Goal: Information Seeking & Learning: Find specific page/section

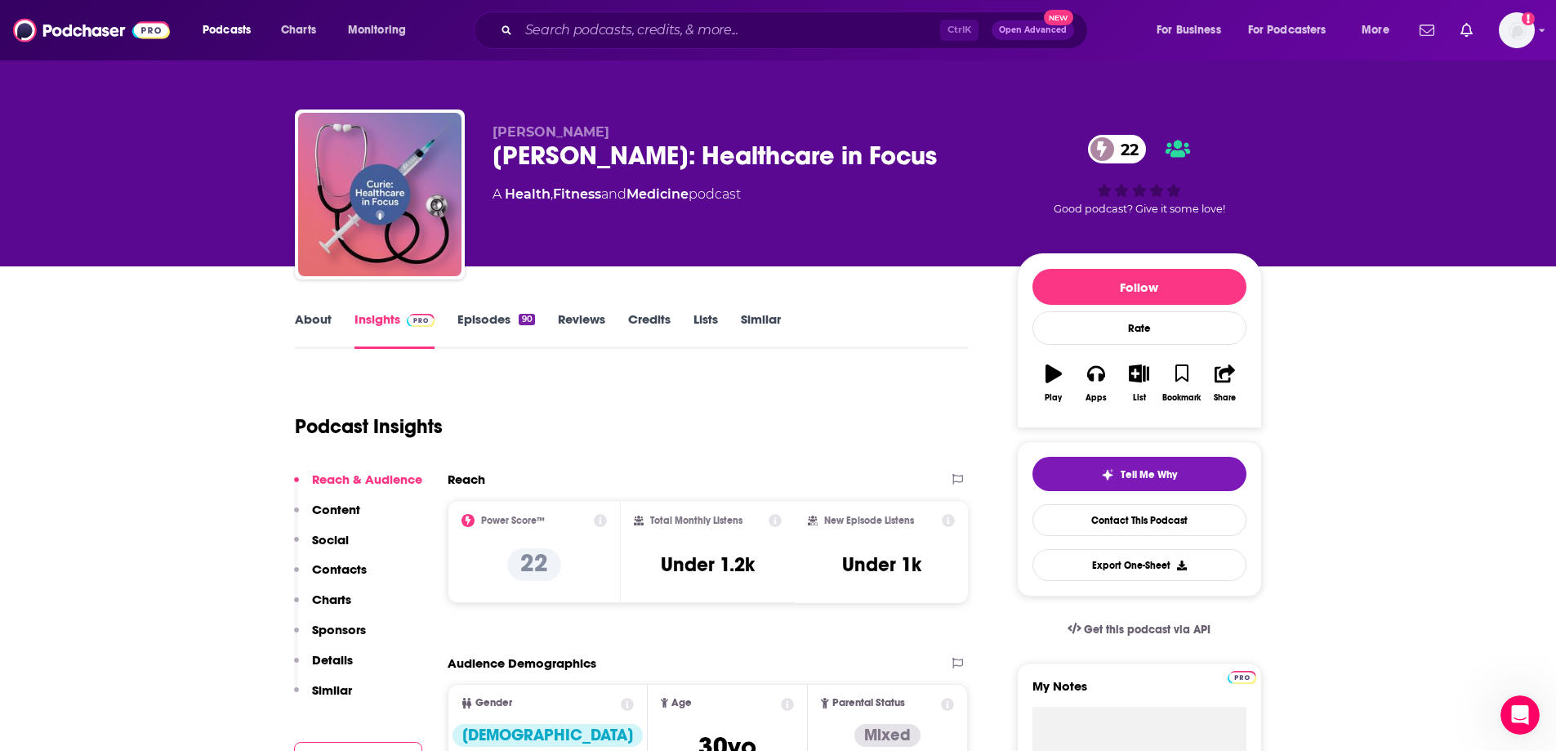
click at [794, 16] on div "Ctrl K Open Advanced New" at bounding box center [781, 30] width 614 height 38
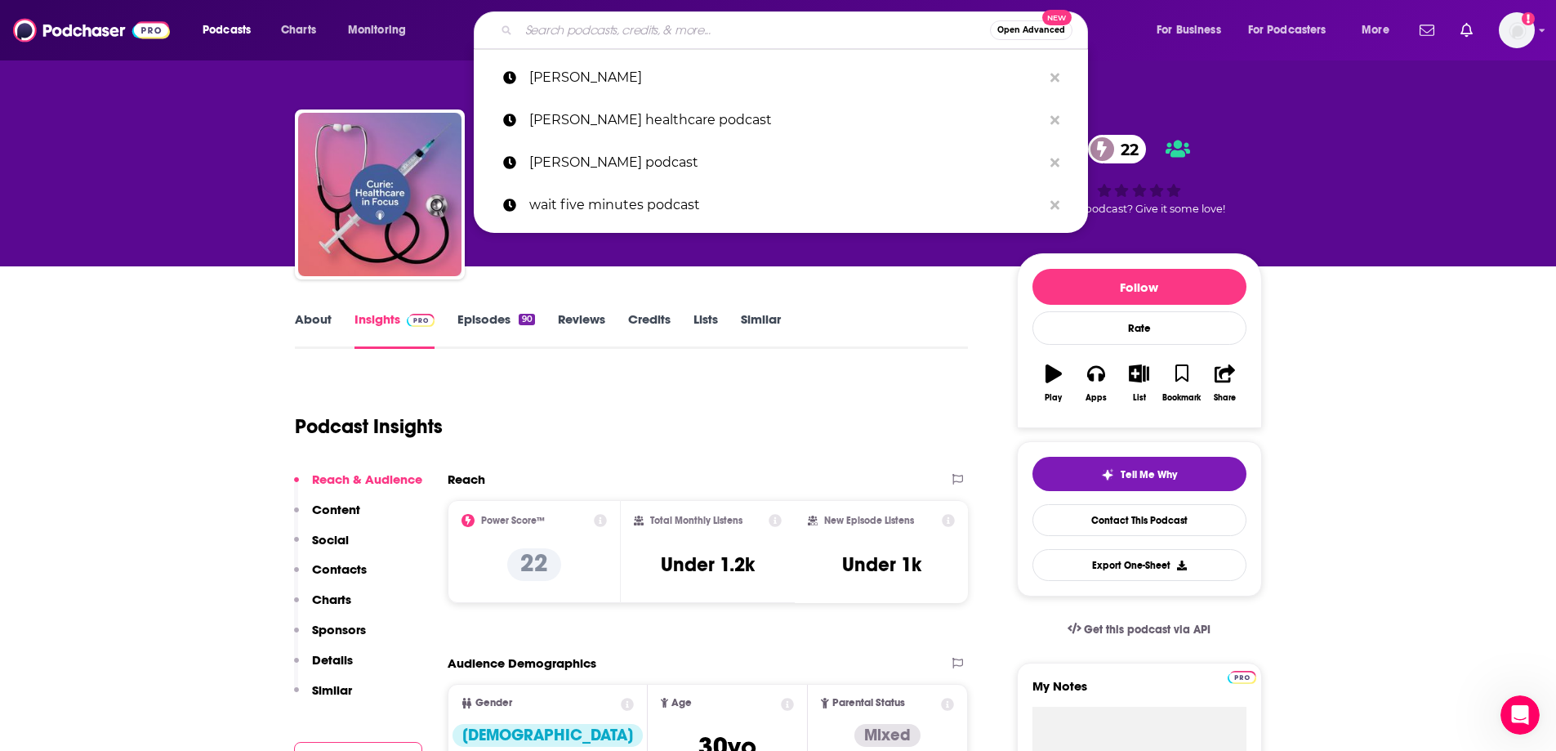
click at [789, 23] on input "Search podcasts, credits, & more..." at bounding box center [754, 30] width 471 height 26
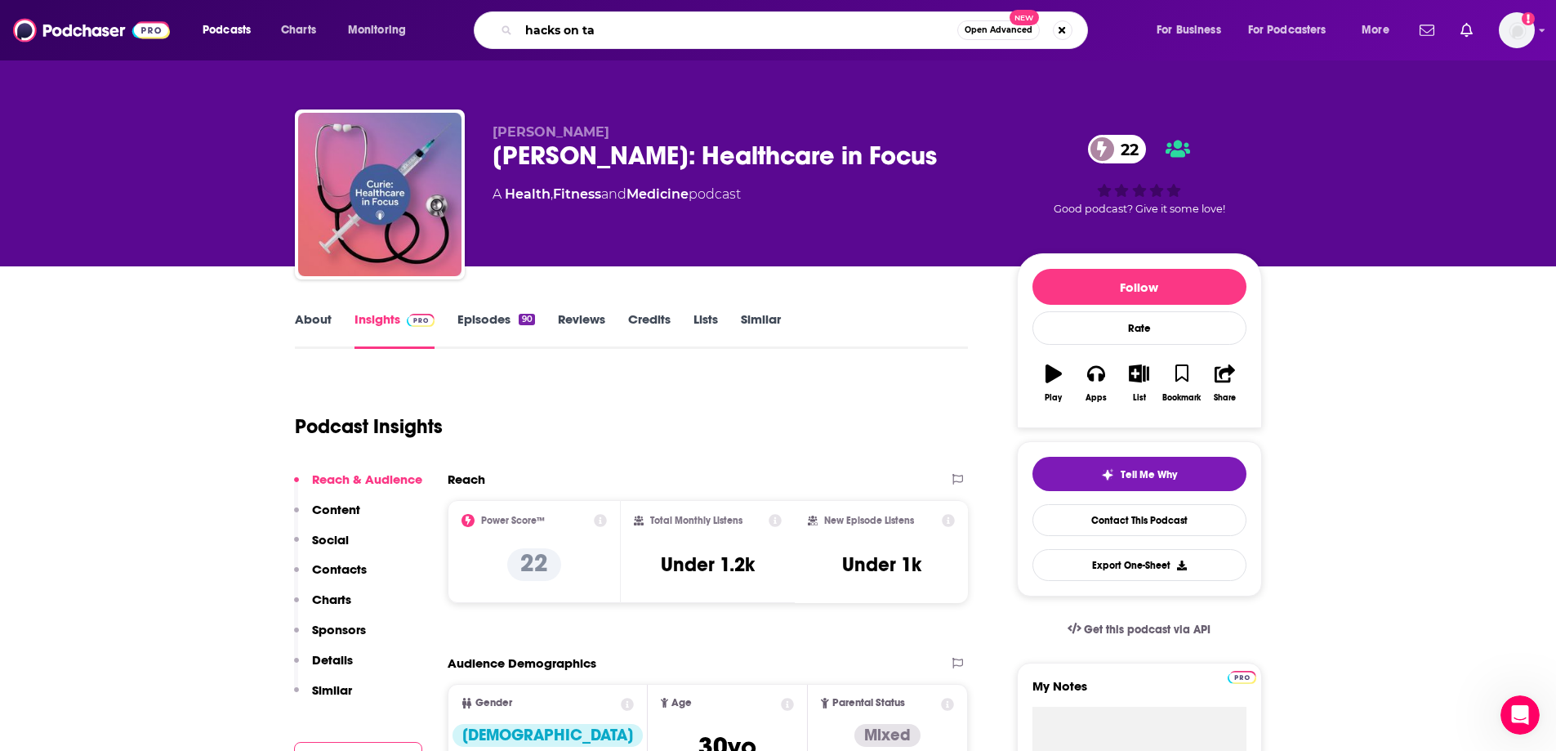
type input "hacks on tap"
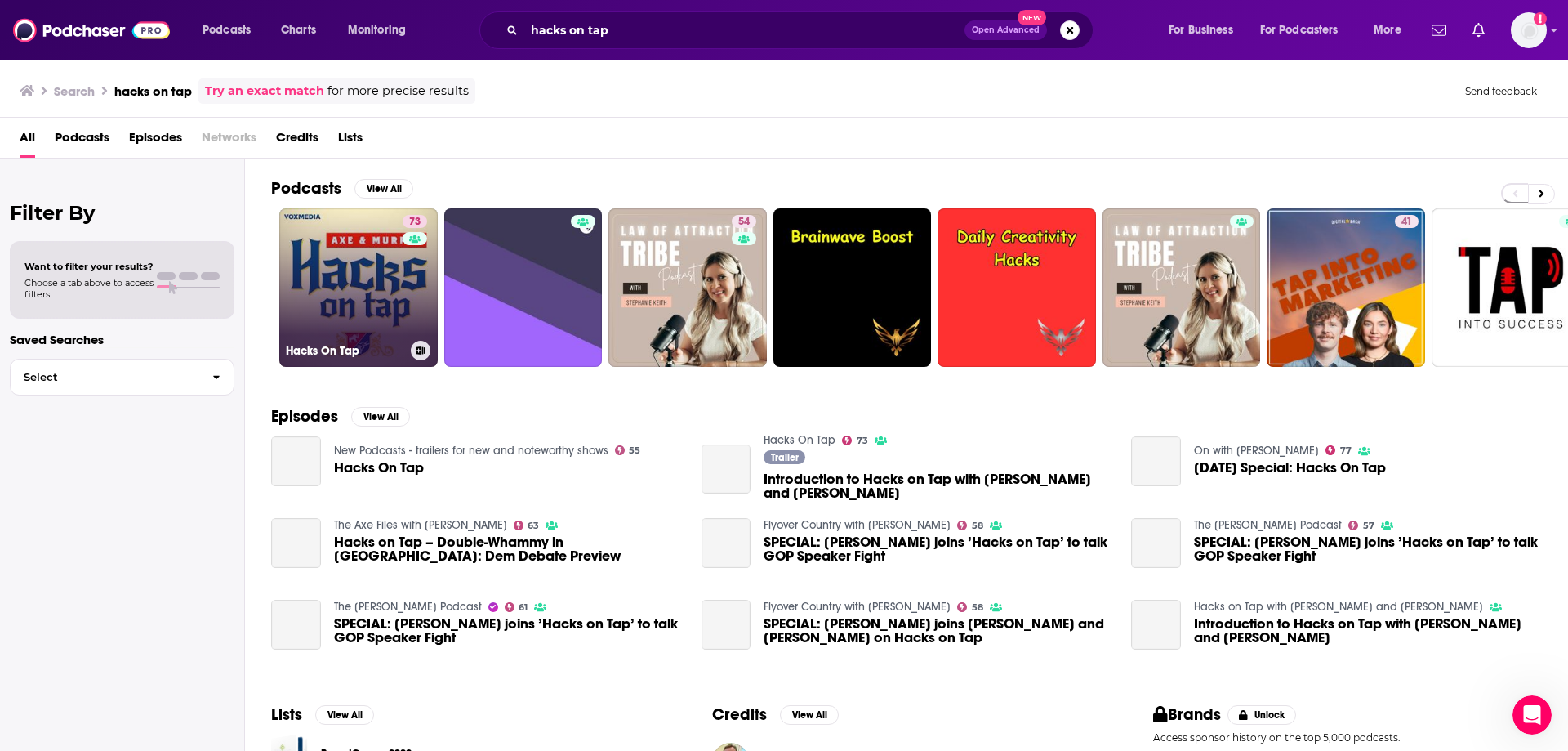
click at [398, 301] on link "73 Hacks On Tap" at bounding box center [358, 287] width 158 height 158
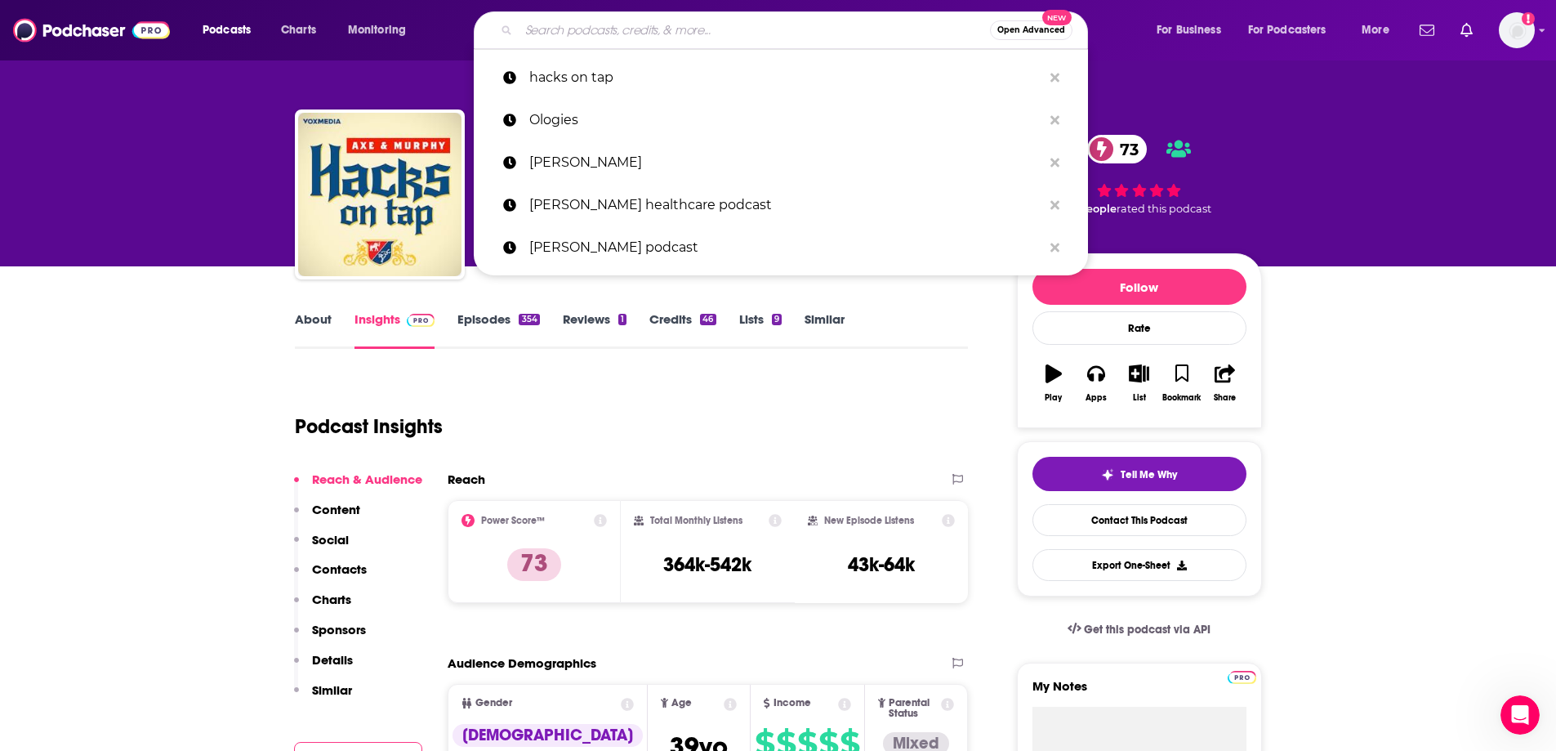
click at [554, 23] on input "Search podcasts, credits, & more..." at bounding box center [754, 30] width 471 height 26
type input "j"
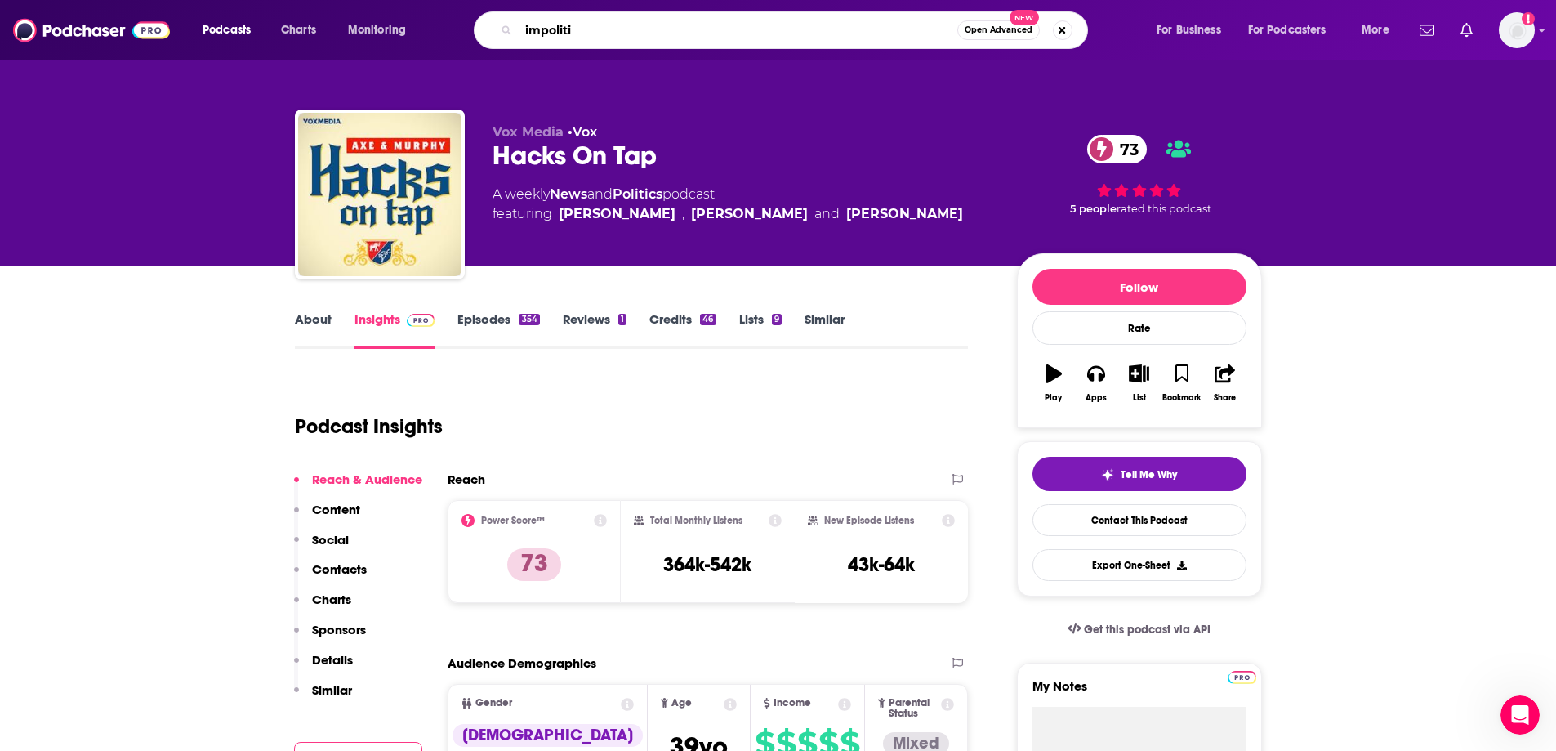
type input "impolitic"
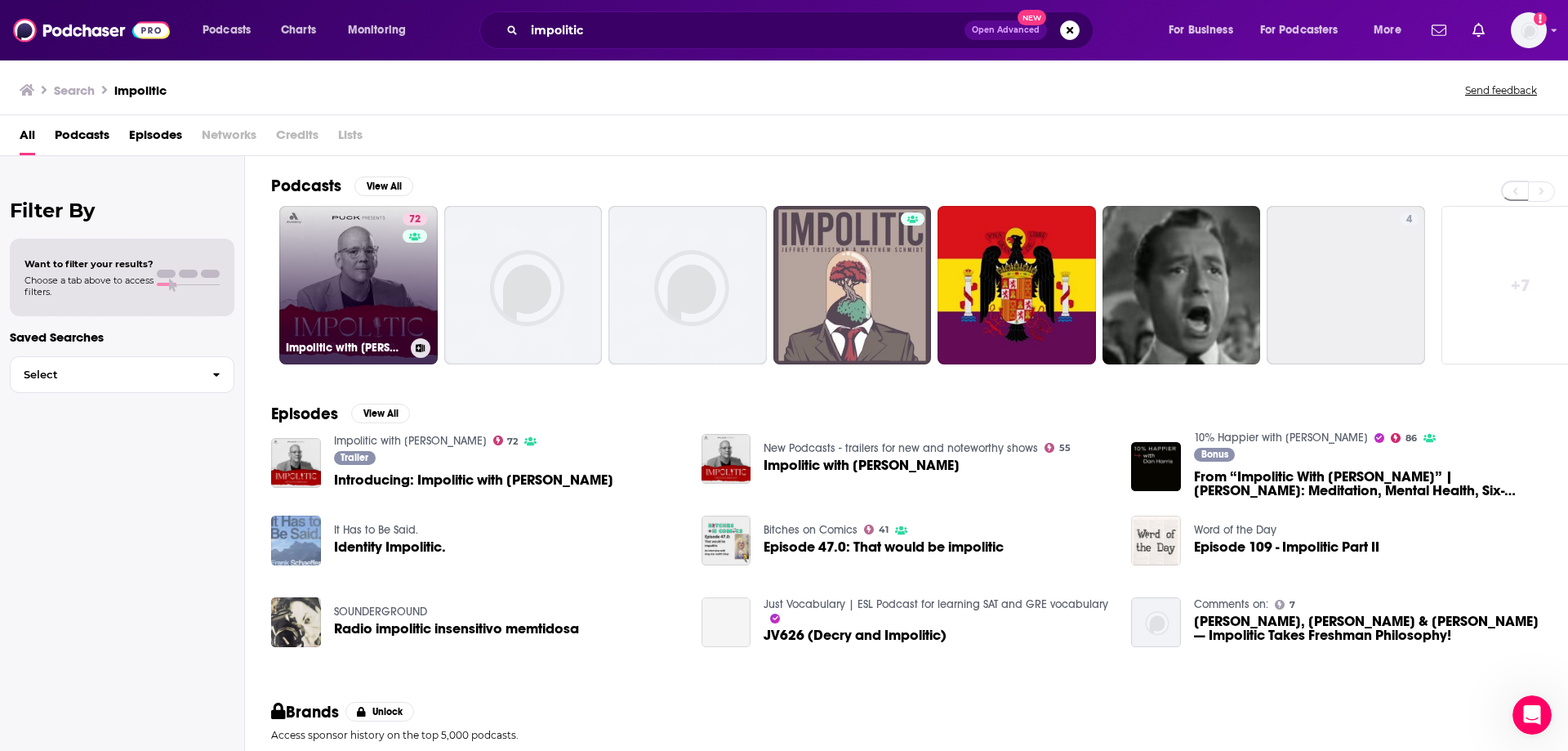
click at [353, 280] on link "72 Impolitic with [PERSON_NAME]" at bounding box center [358, 285] width 158 height 158
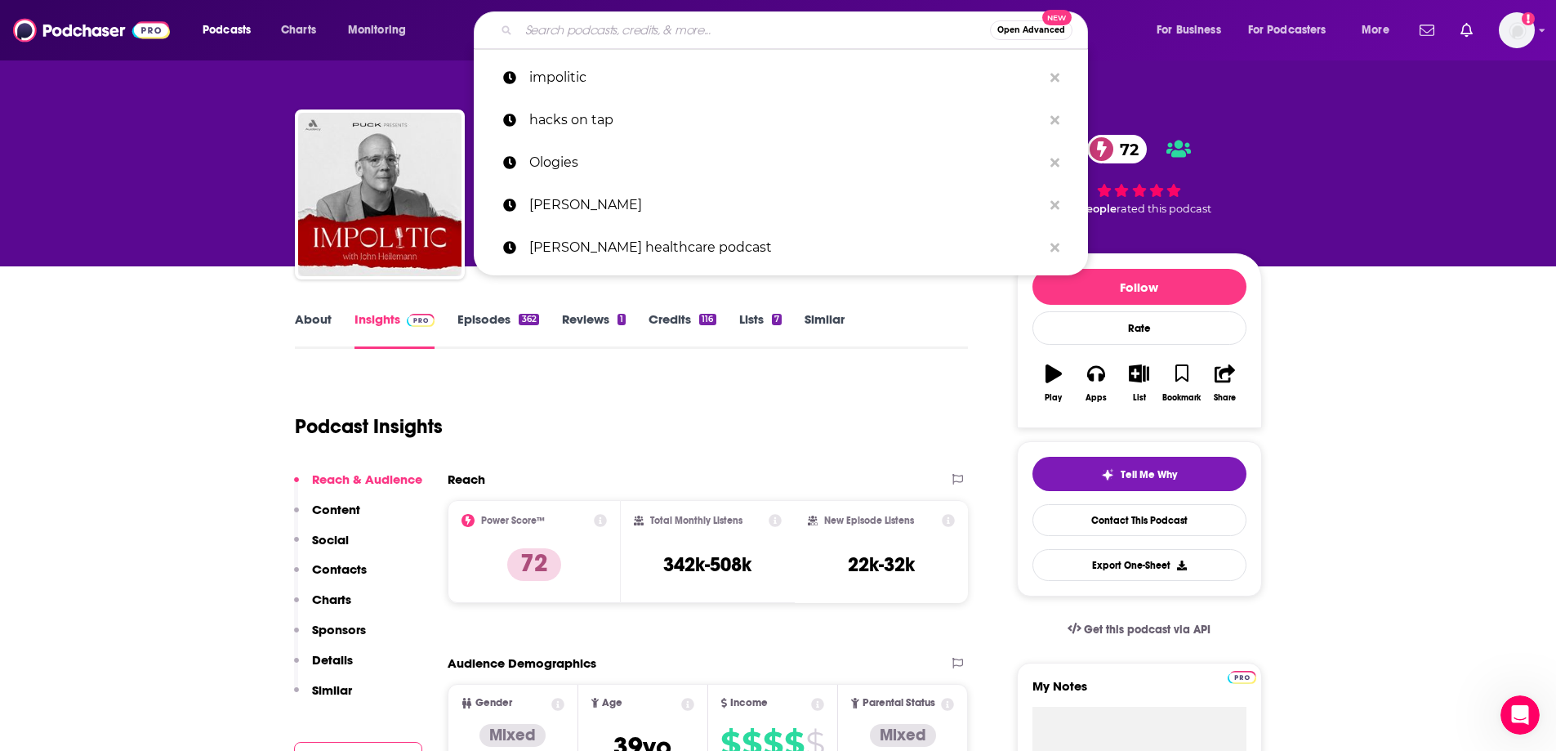
click at [574, 37] on input "Search podcasts, credits, & more..." at bounding box center [754, 30] width 471 height 26
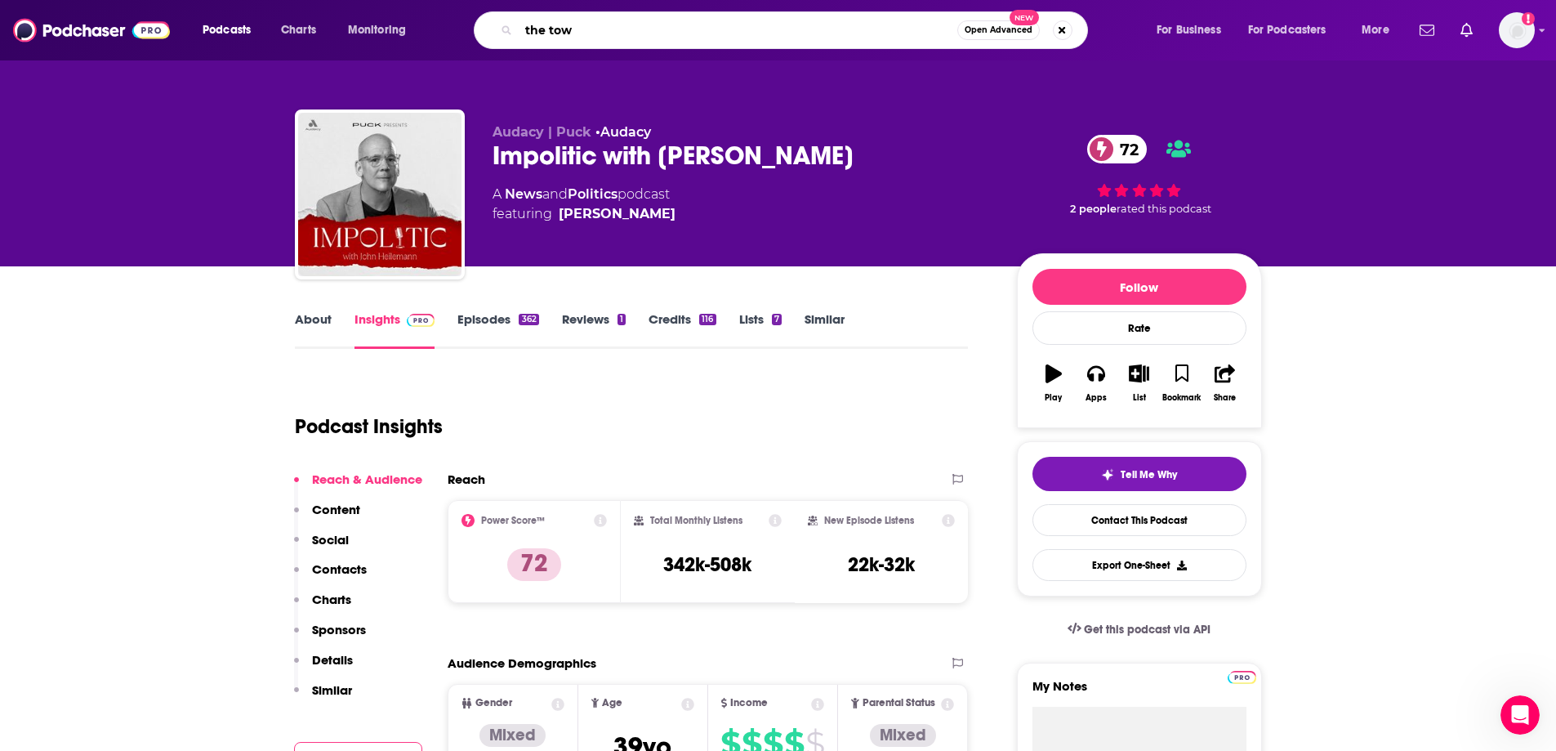
type input "the town"
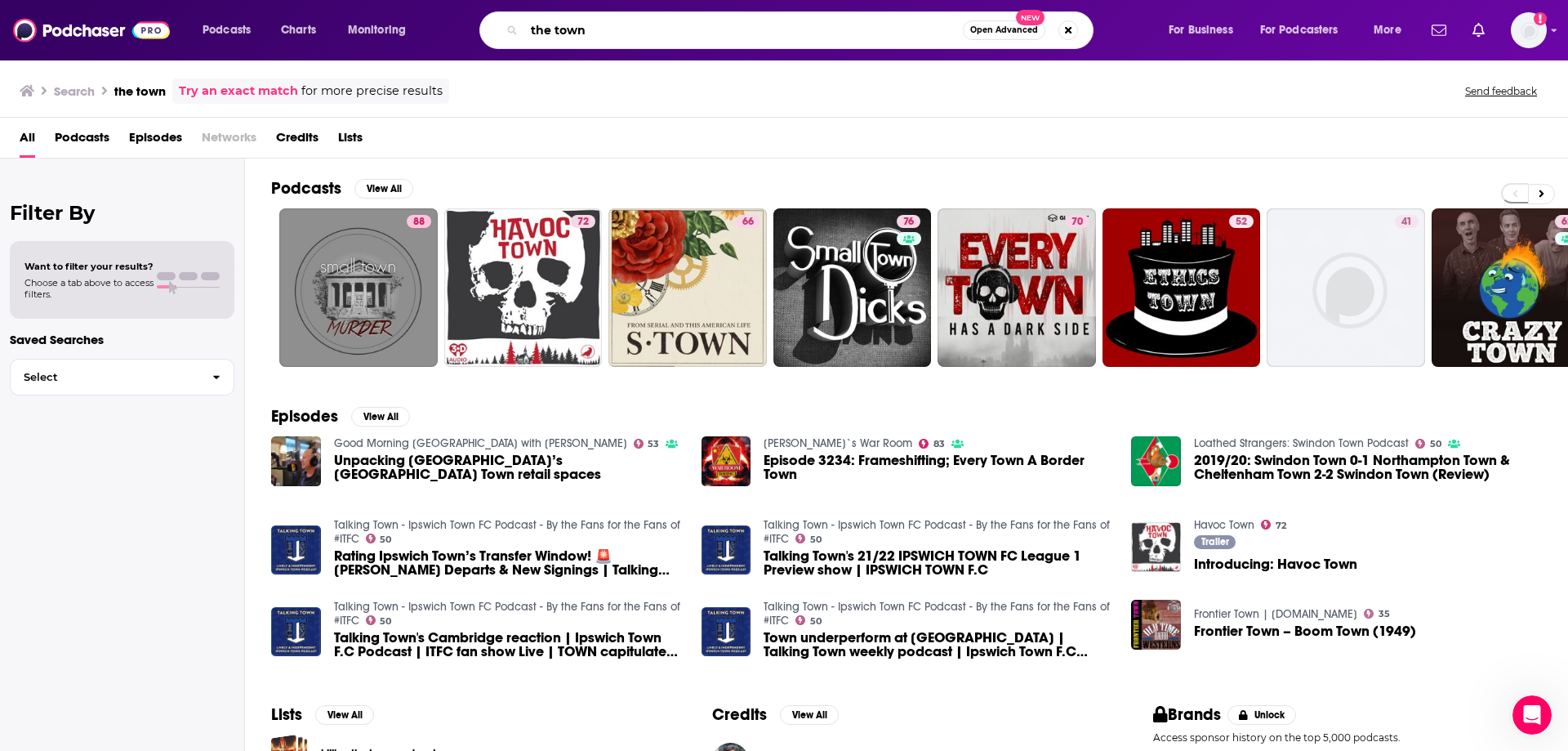
drag, startPoint x: 621, startPoint y: 33, endPoint x: 450, endPoint y: 28, distance: 170.8
click at [450, 28] on div "Podcasts Charts Monitoring the town Open Advanced New For Business For Podcaste…" at bounding box center [804, 30] width 1226 height 38
type input "[PERSON_NAME]"
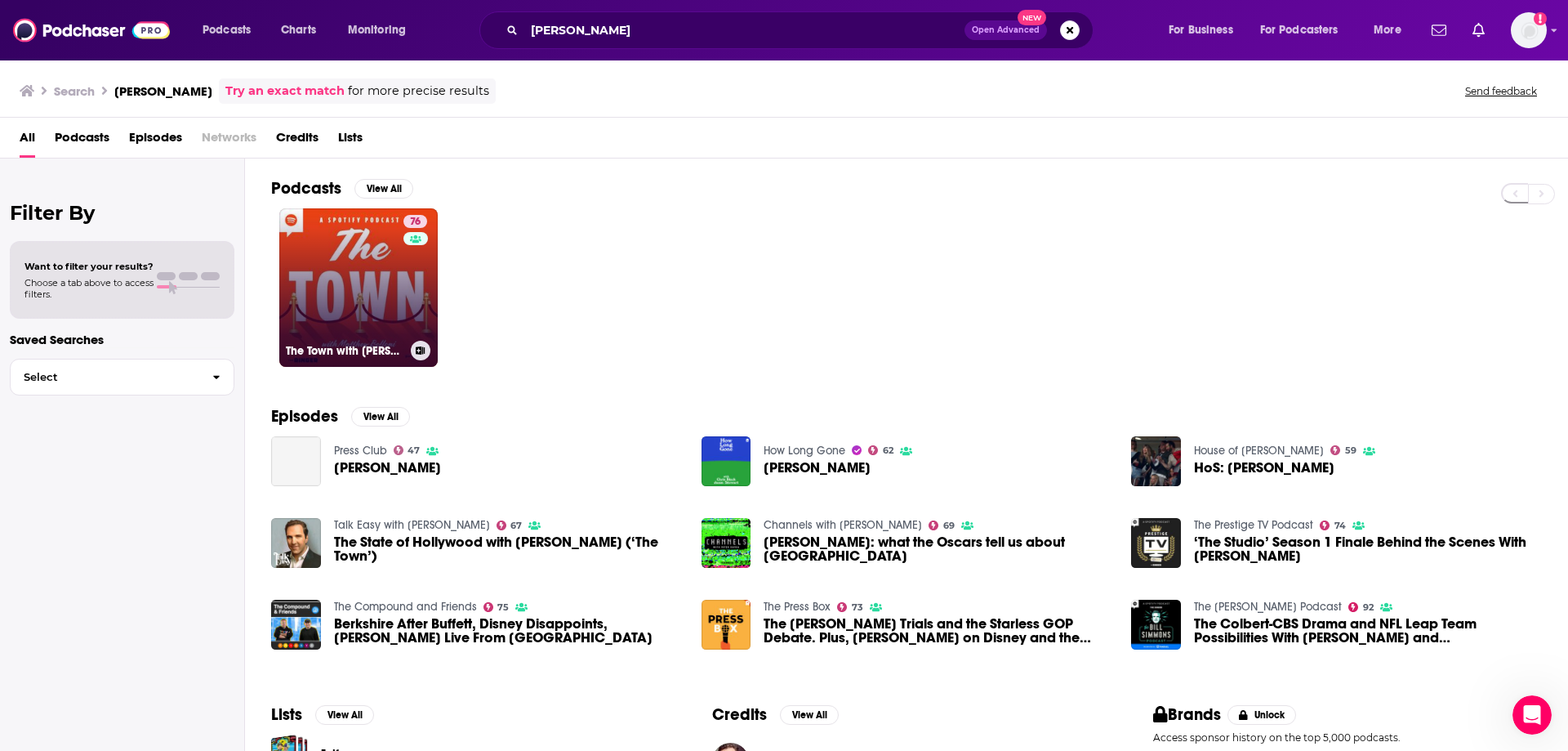
click at [391, 277] on link "76 The Town with [PERSON_NAME]" at bounding box center [358, 287] width 158 height 158
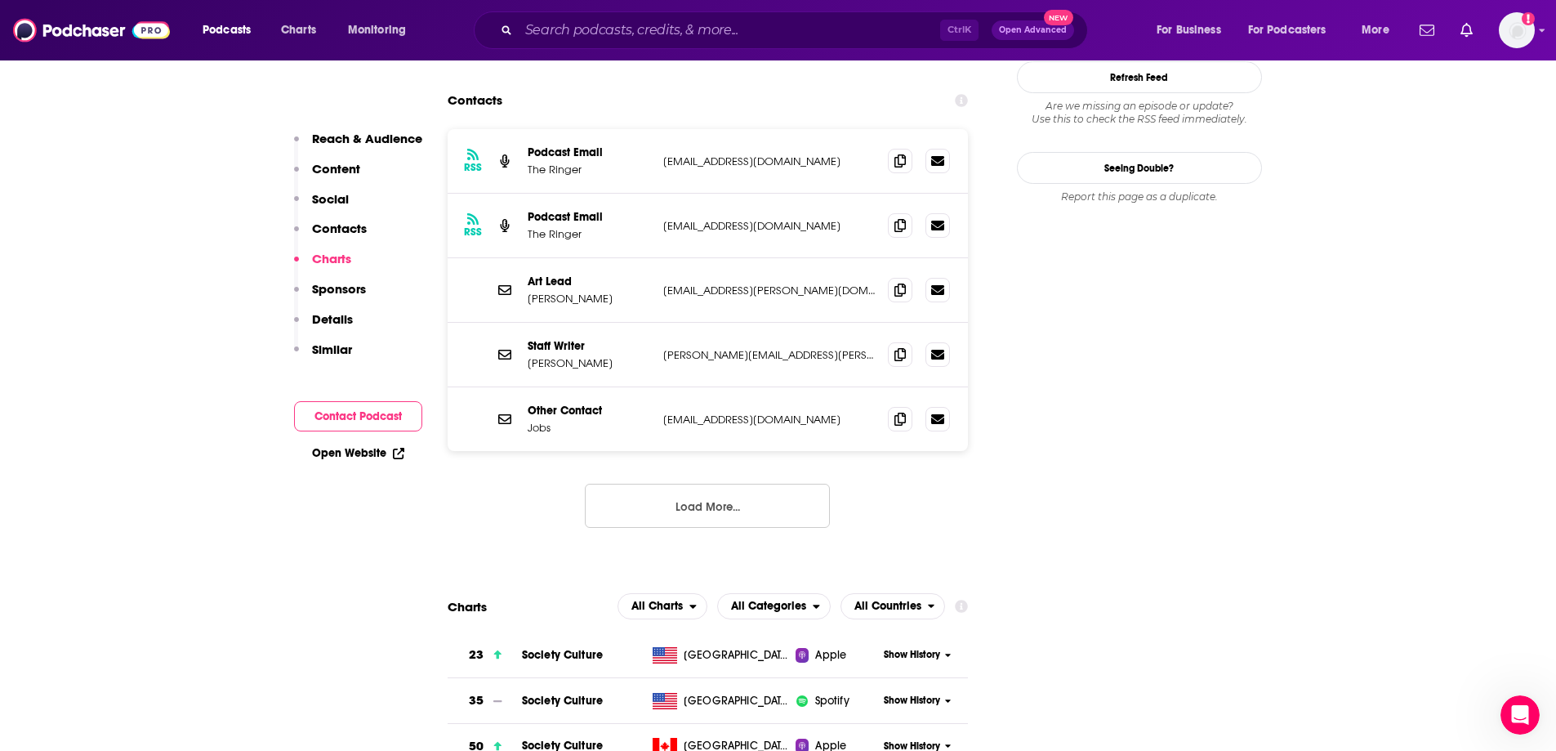
scroll to position [1633, 0]
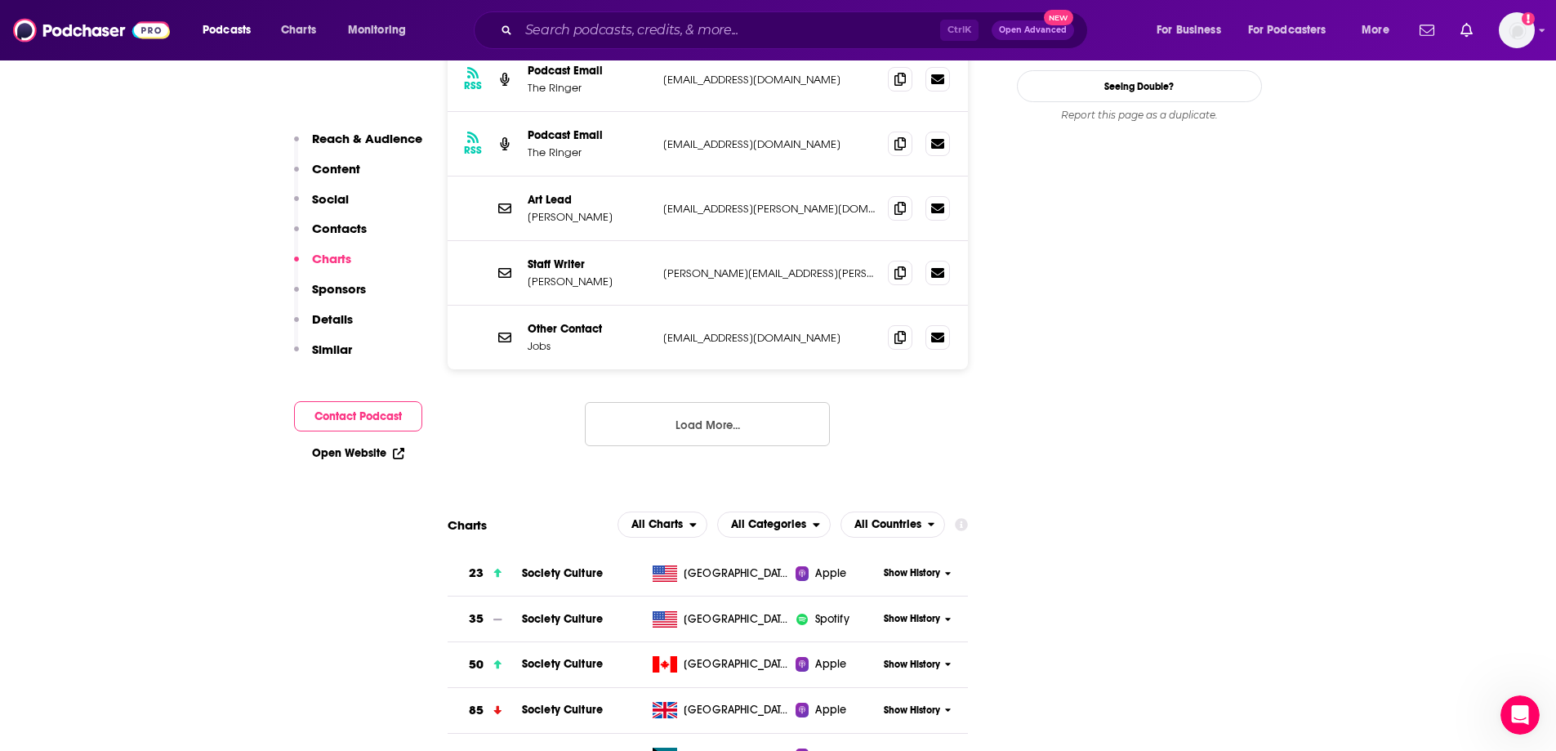
click at [922, 359] on div "RSS Podcast Email The Ringer [EMAIL_ADDRESS][DOMAIN_NAME] [EMAIL_ADDRESS][DOMAI…" at bounding box center [708, 259] width 521 height 425
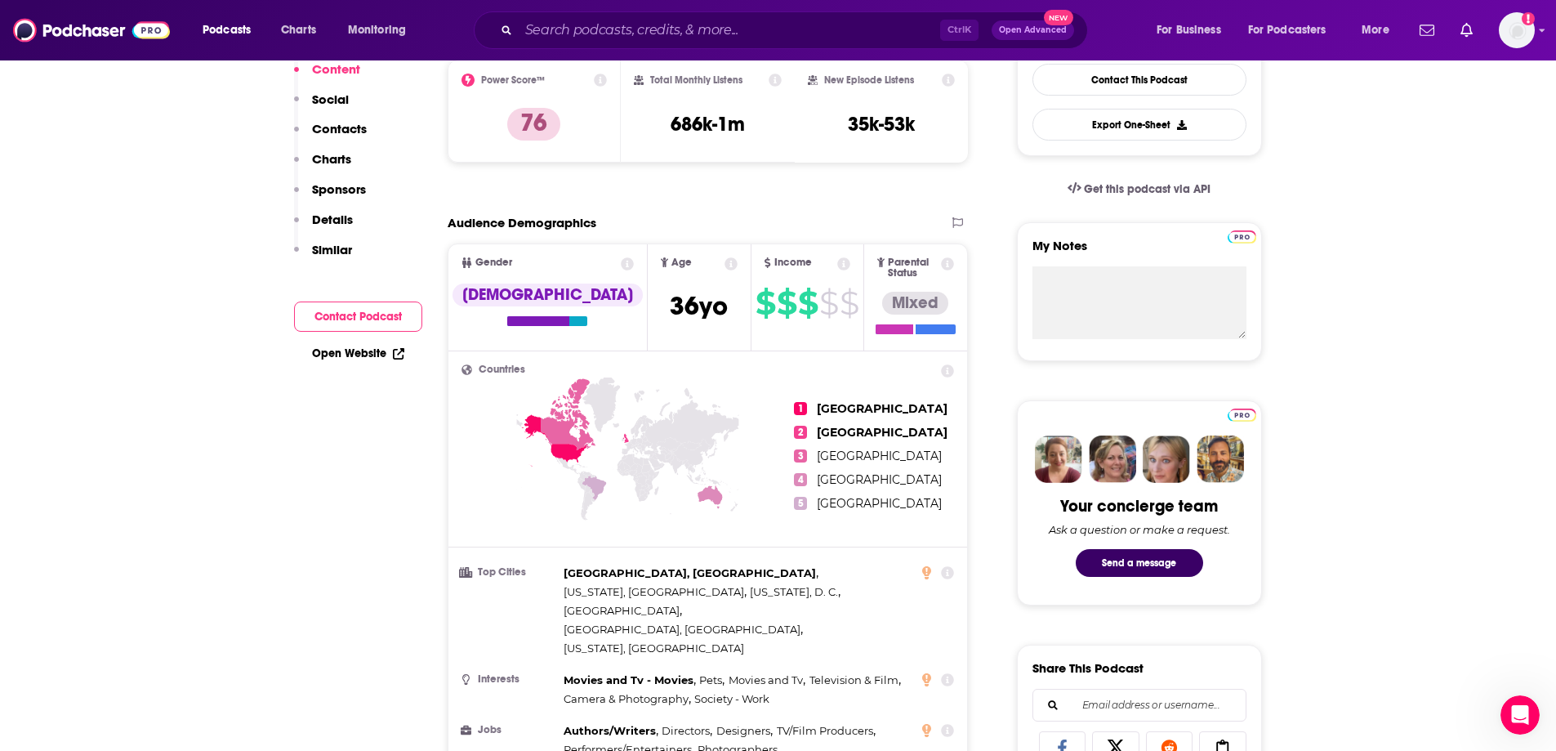
scroll to position [0, 0]
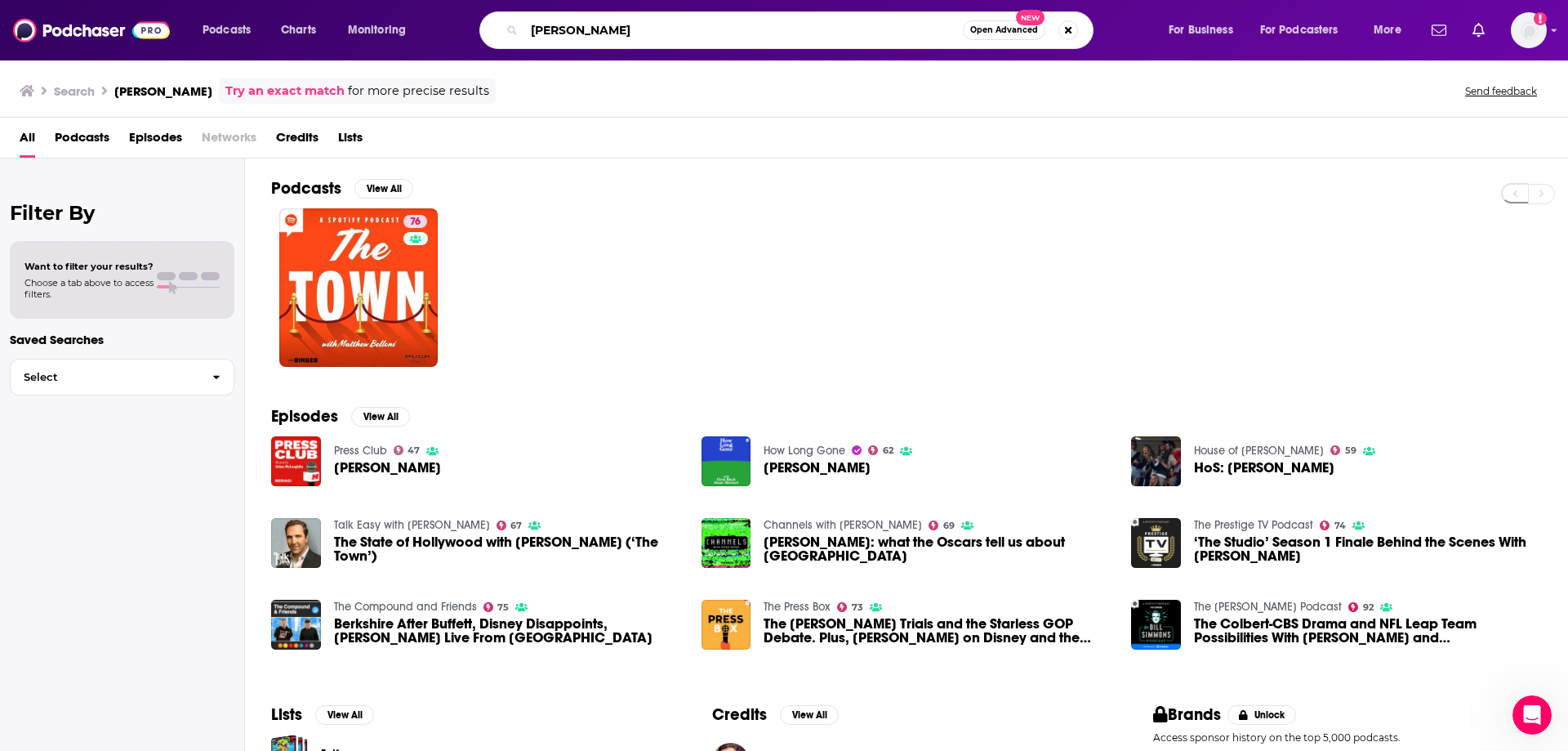
drag, startPoint x: 631, startPoint y: 37, endPoint x: 448, endPoint y: 29, distance: 183.1
click at [448, 29] on div "Podcasts Charts Monitoring [PERSON_NAME] Open Advanced New For Business For Pod…" at bounding box center [804, 30] width 1226 height 38
type input "plain english"
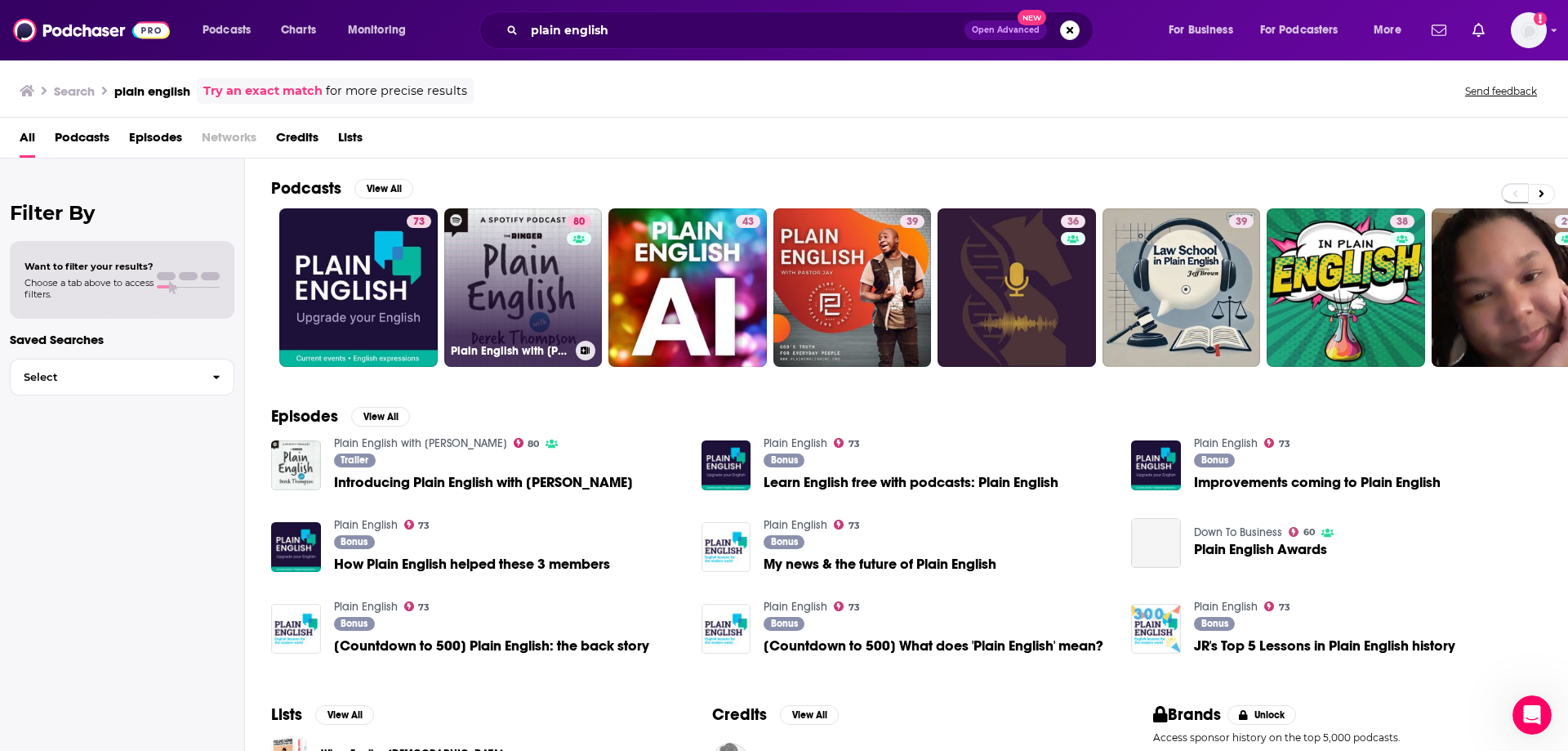
click at [493, 275] on link "80 Plain English with [PERSON_NAME]" at bounding box center [523, 287] width 158 height 158
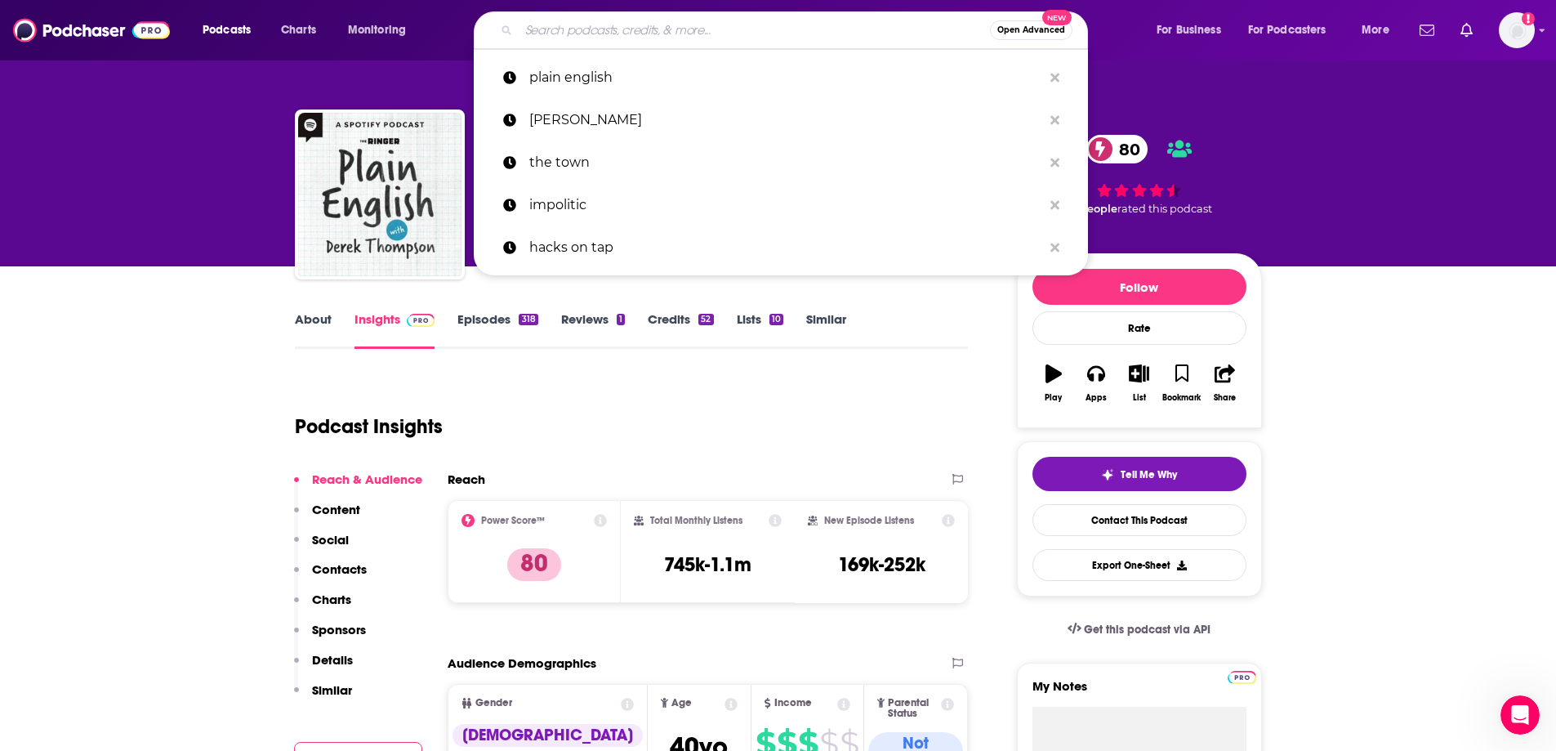
click at [590, 25] on input "Search podcasts, credits, & more..." at bounding box center [754, 30] width 471 height 26
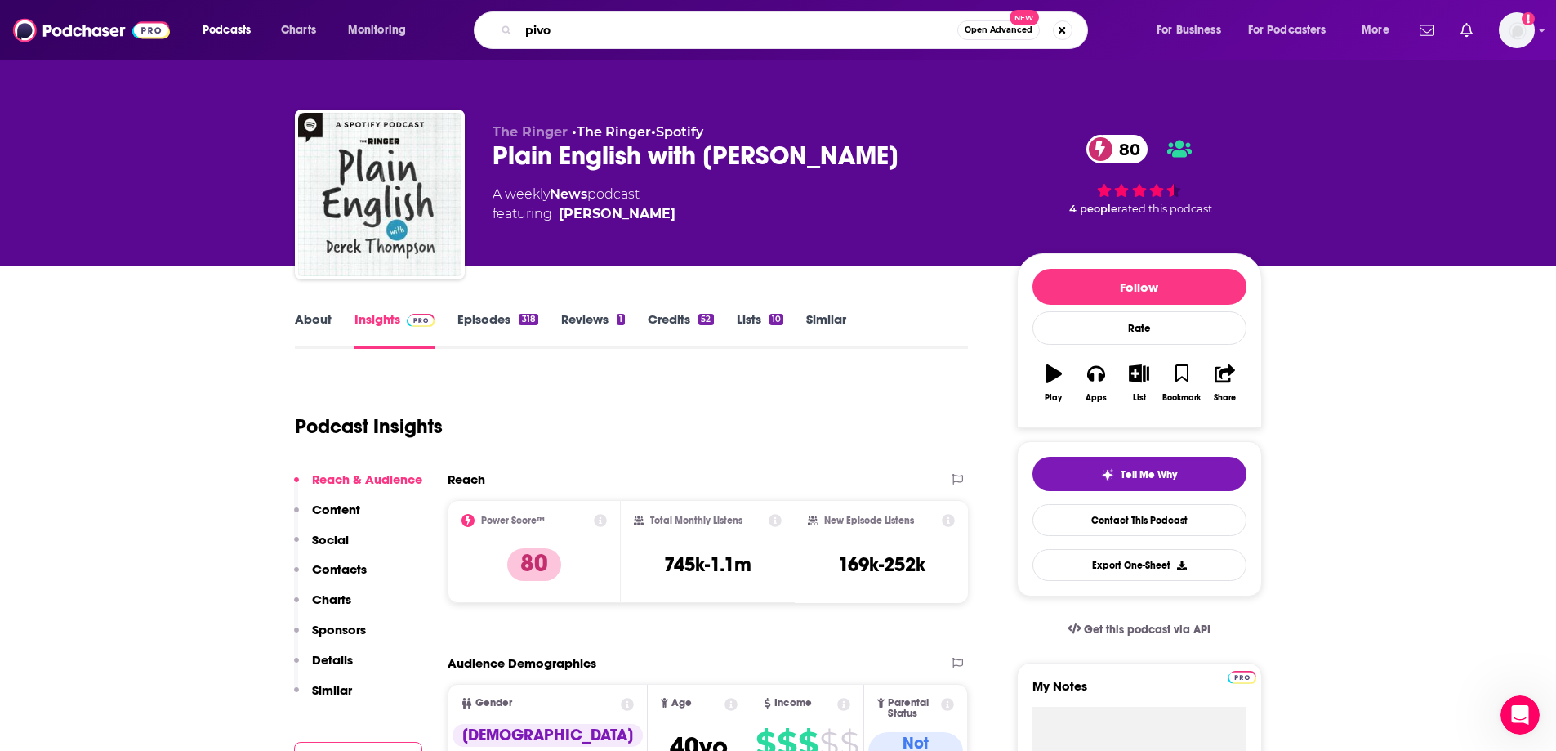
type input "pivot"
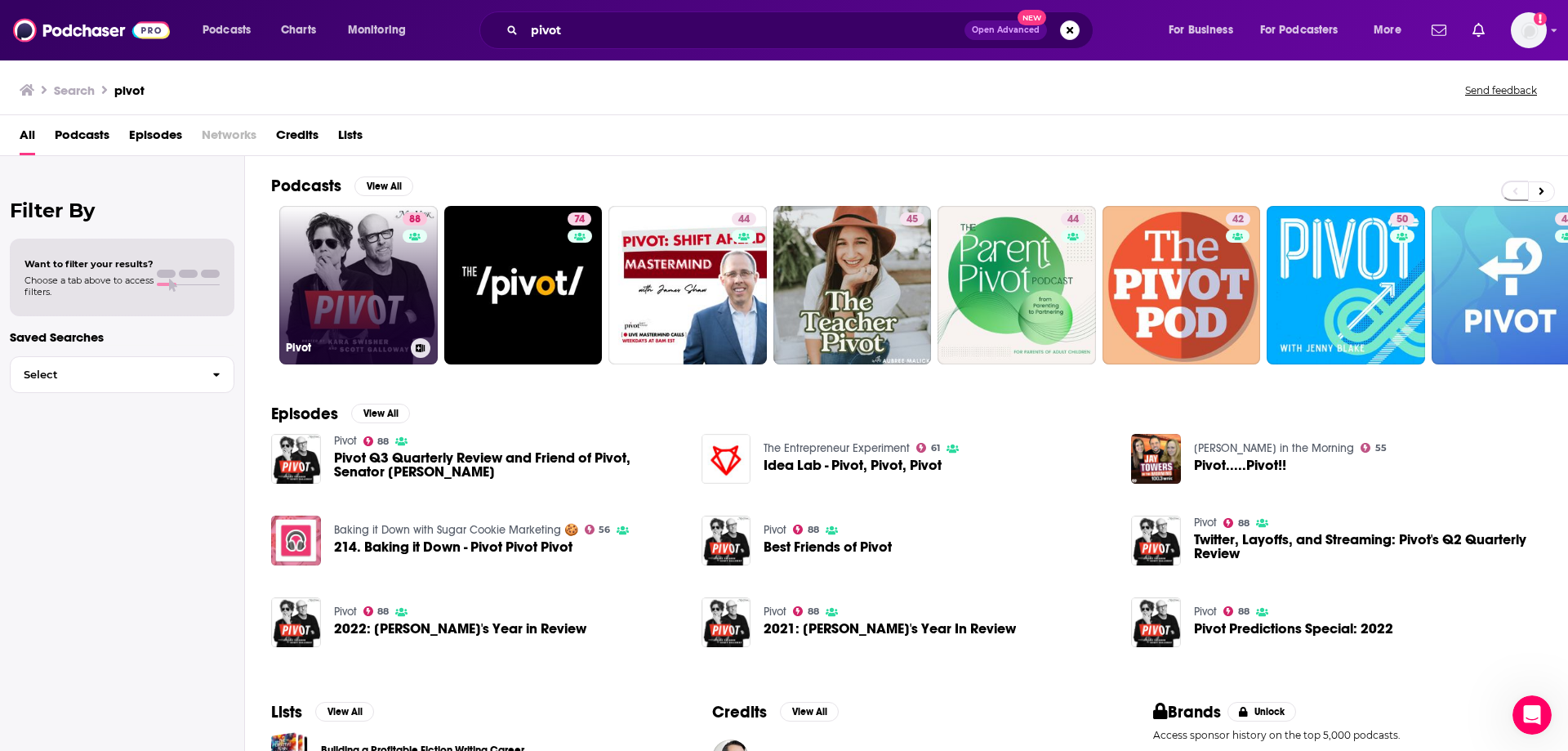
click at [365, 282] on link "88 Pivot" at bounding box center [358, 285] width 158 height 158
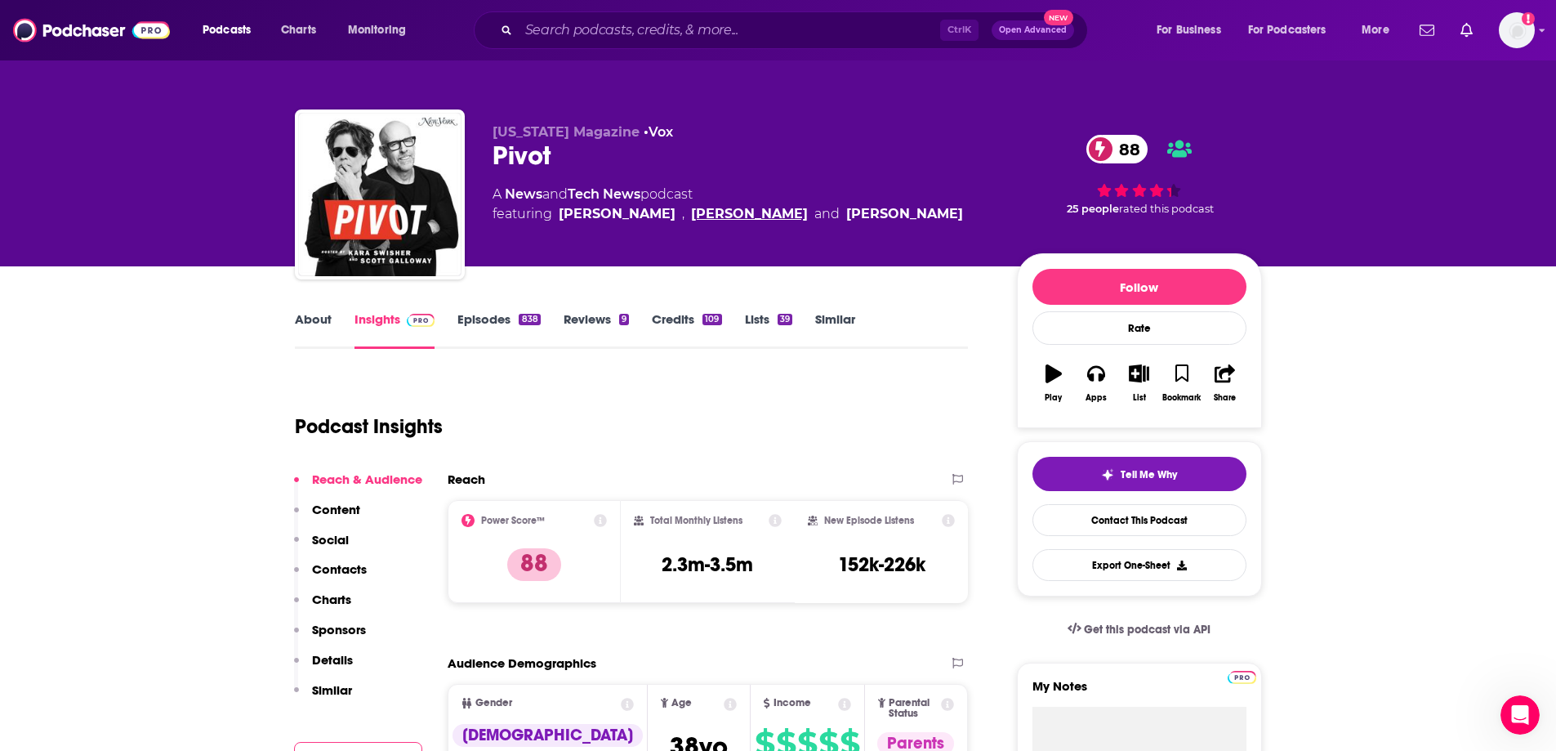
click at [727, 205] on link "[PERSON_NAME]" at bounding box center [749, 214] width 117 height 20
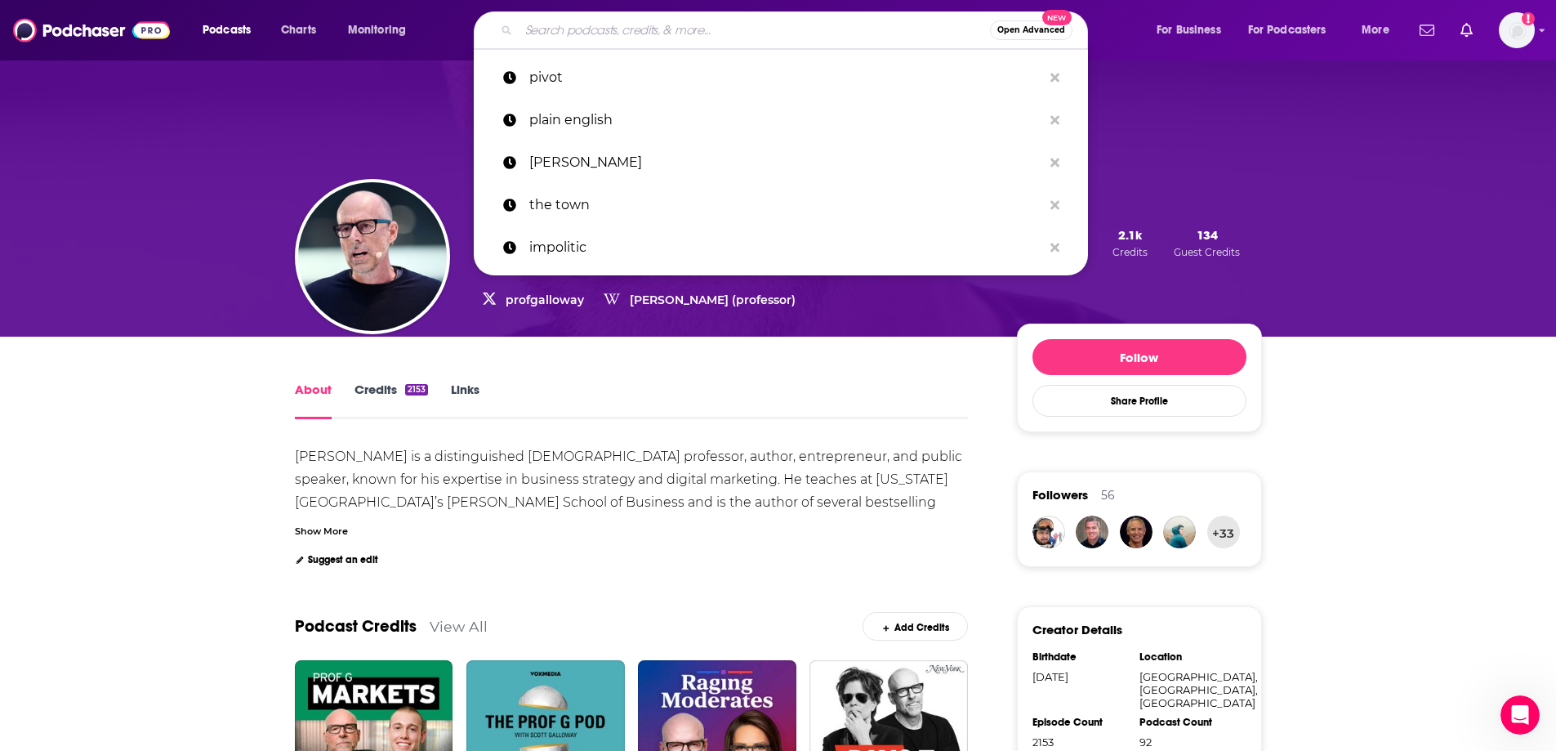
click at [639, 23] on input "Search podcasts, credits, & more..." at bounding box center [754, 30] width 471 height 26
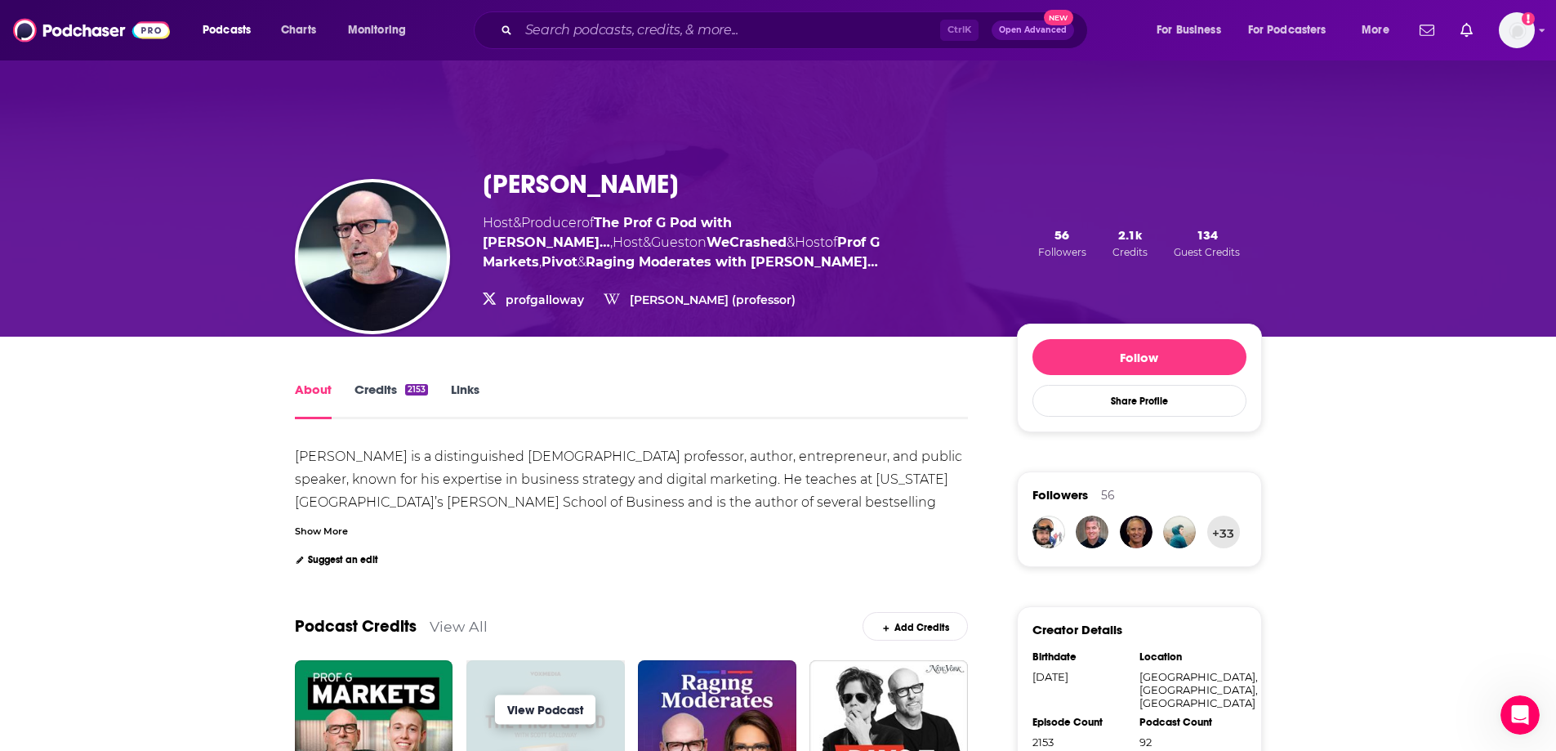
click at [529, 702] on link "View Podcast" at bounding box center [545, 709] width 100 height 29
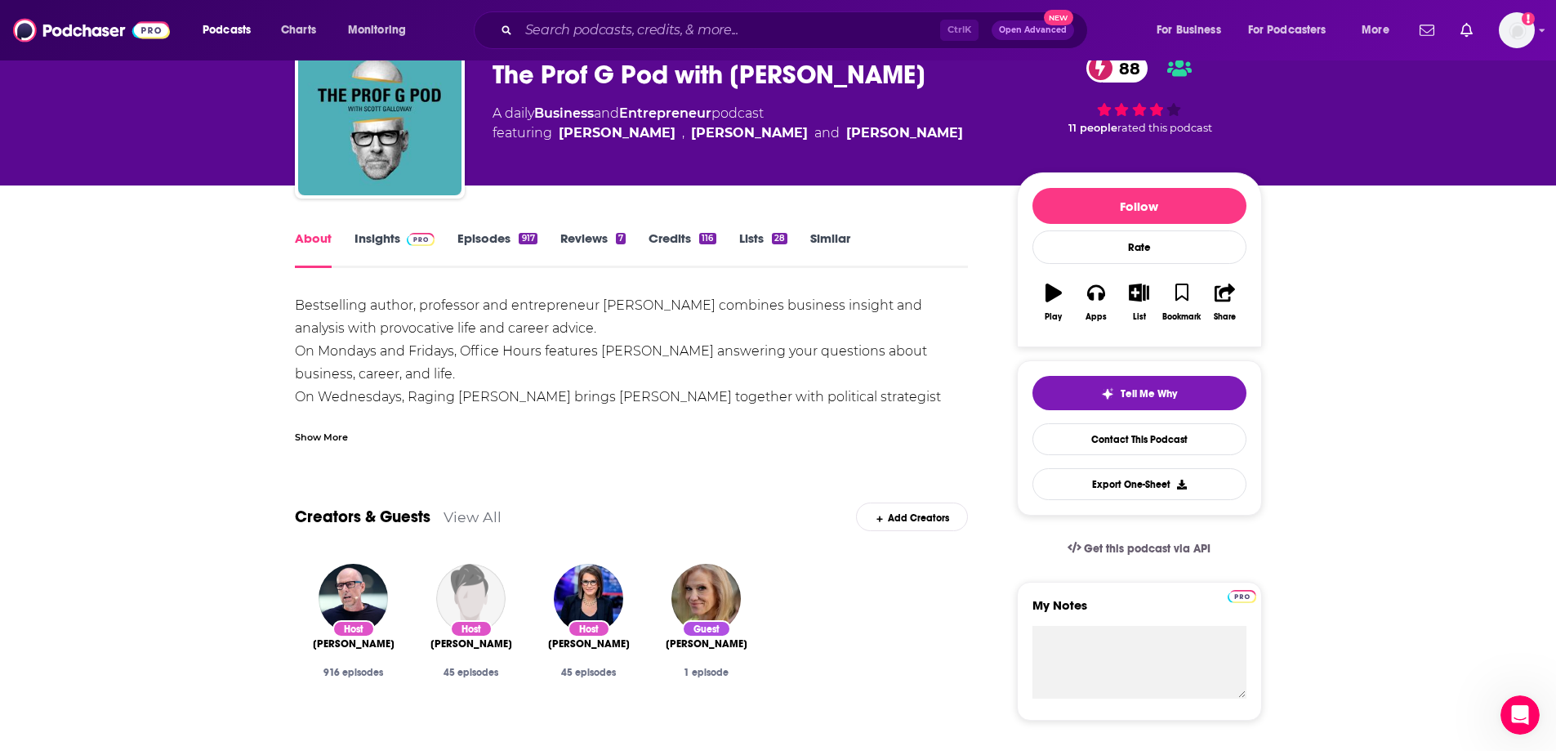
scroll to position [82, 0]
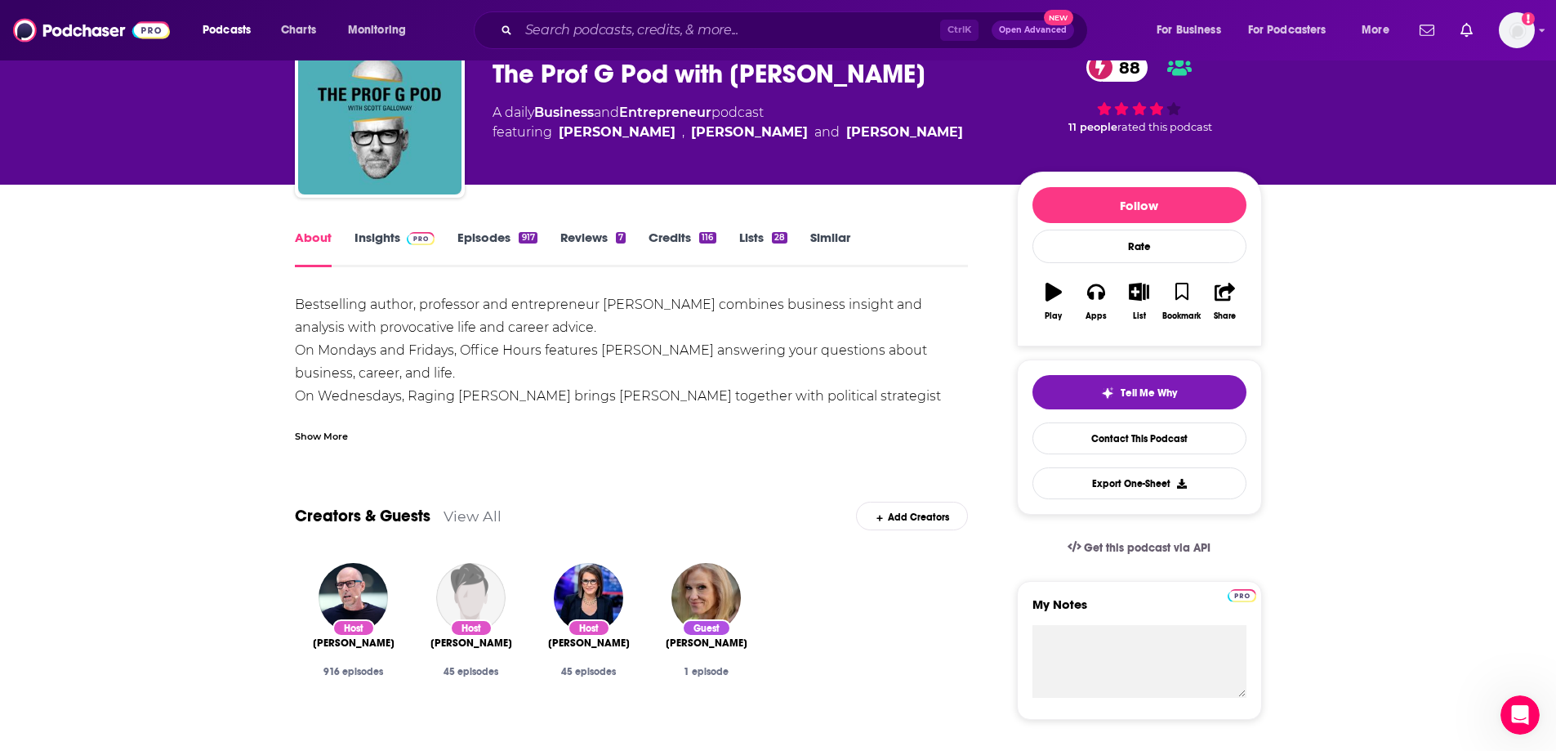
click at [381, 228] on div "About Insights Episodes 917 Reviews 7 Credits 116 Lists 28 Similar" at bounding box center [632, 247] width 674 height 40
click at [381, 243] on link "Insights" at bounding box center [394, 248] width 81 height 38
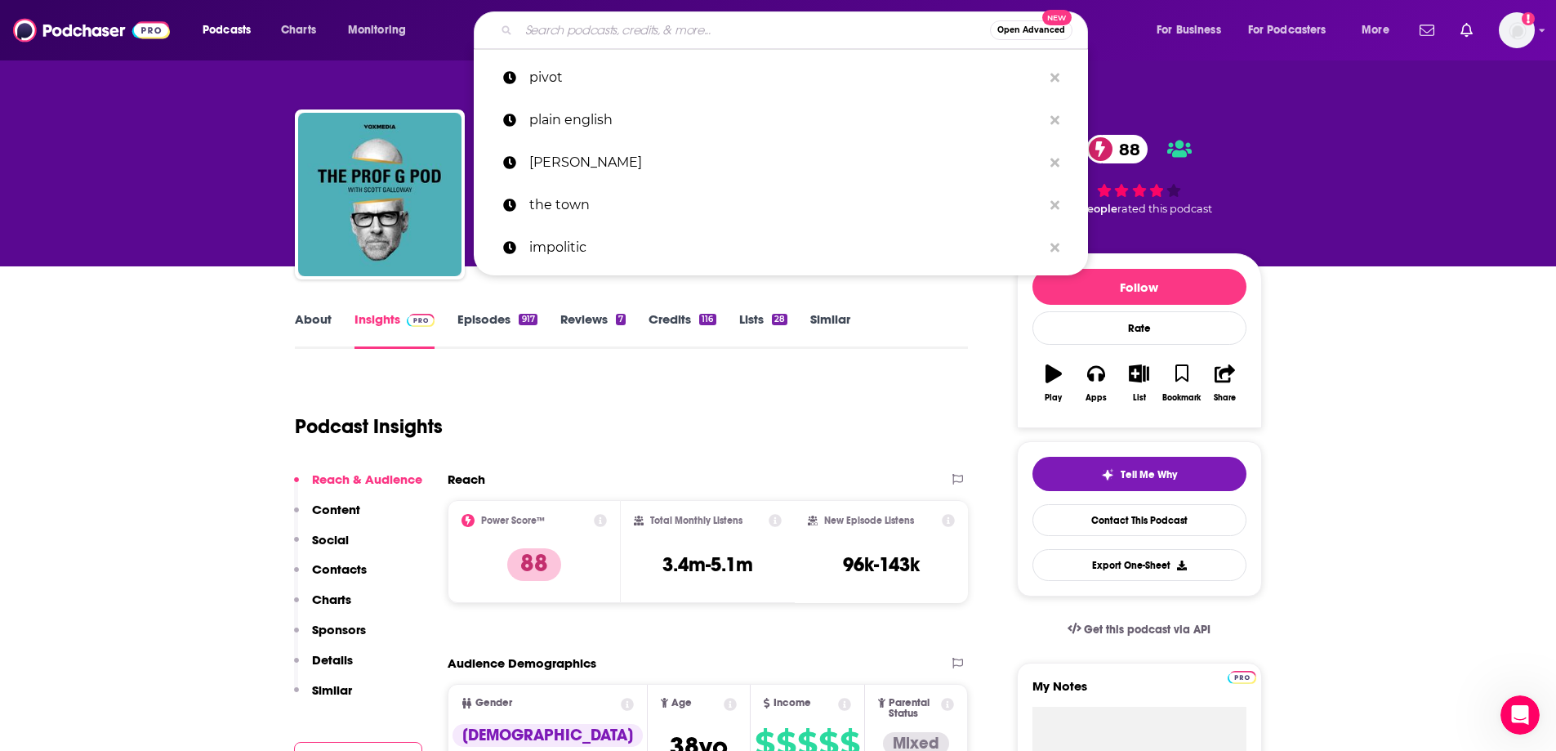
click at [677, 26] on input "Search podcasts, credits, & more..." at bounding box center [754, 30] width 471 height 26
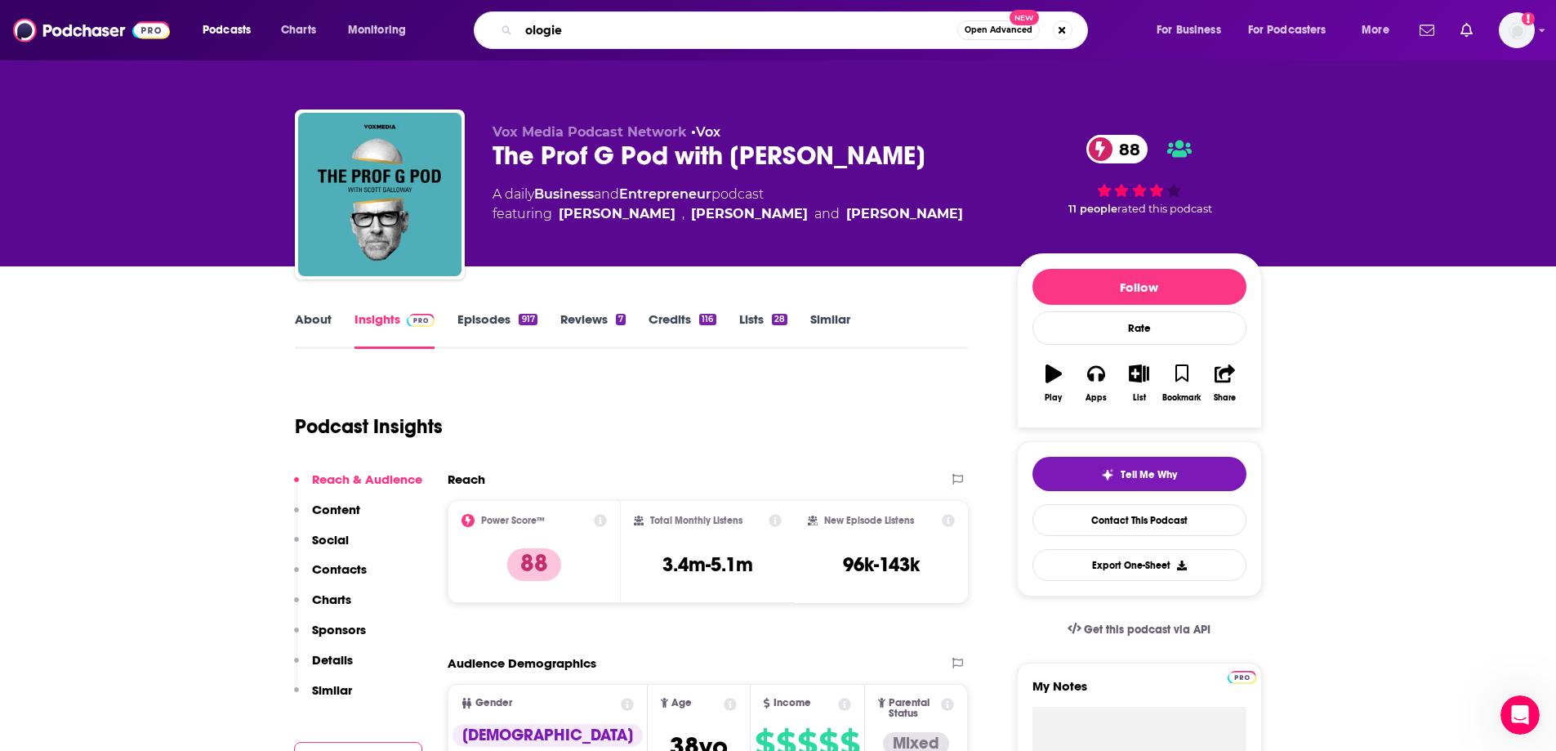
type input "ologies"
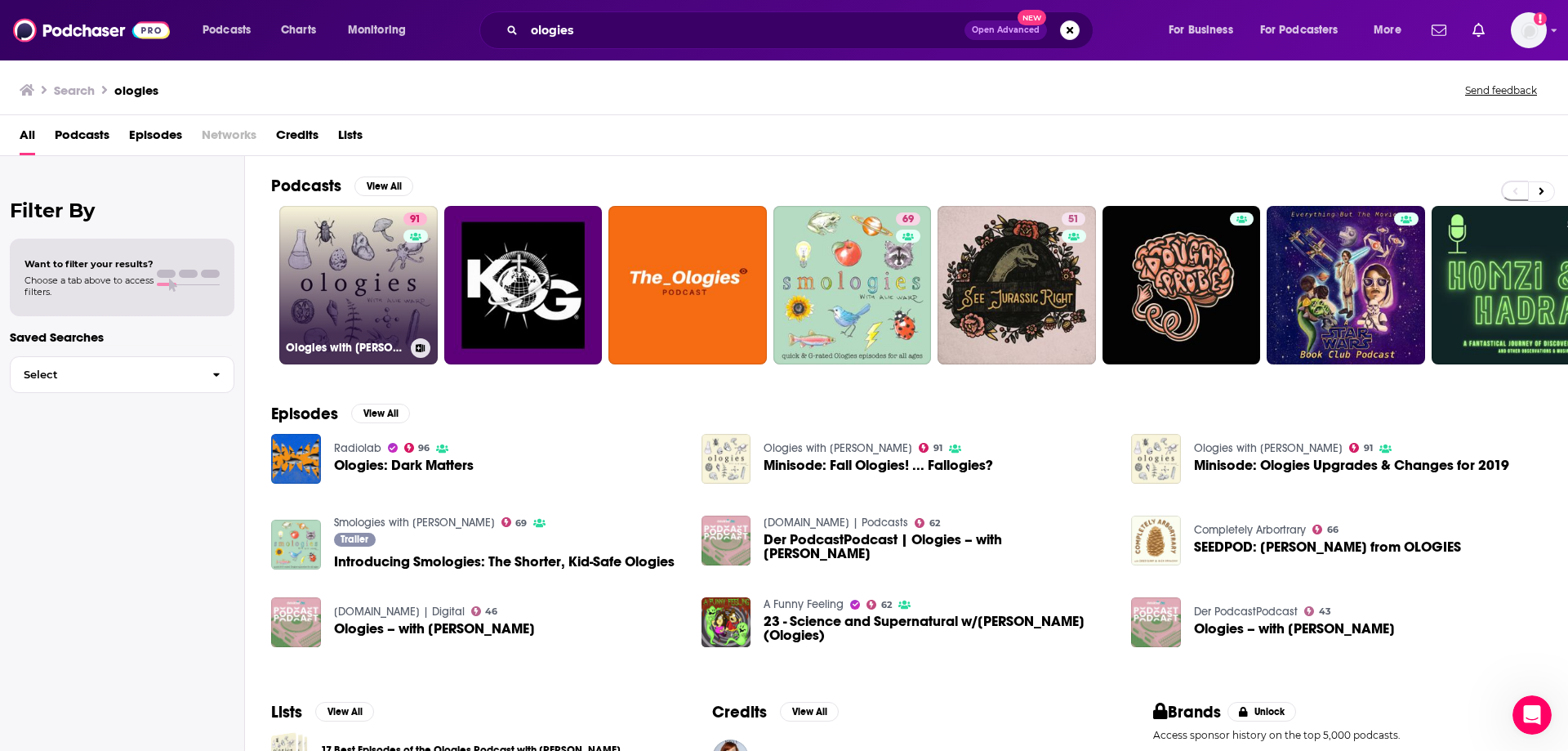
click at [363, 248] on link "91 Ologies with [PERSON_NAME]" at bounding box center [358, 285] width 158 height 158
